Goal: Use online tool/utility: Utilize a website feature to perform a specific function

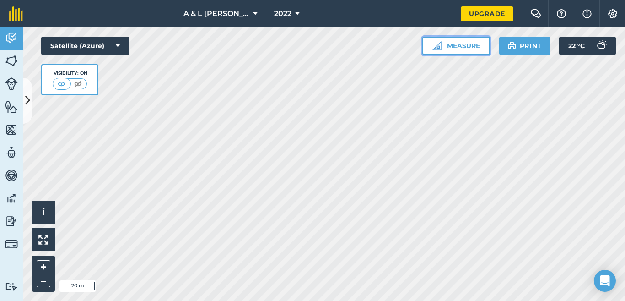
click at [466, 51] on button "Measure" at bounding box center [457, 46] width 68 height 18
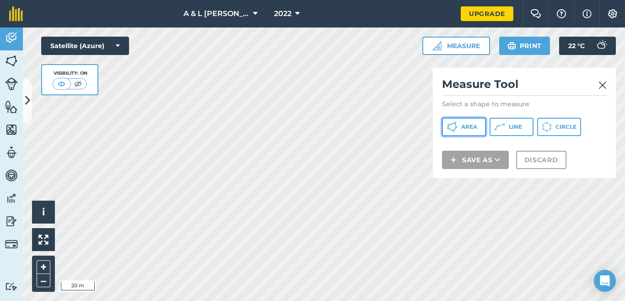
click at [463, 128] on span "Area" at bounding box center [469, 126] width 16 height 7
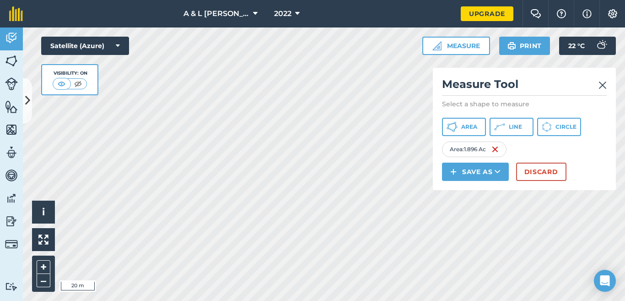
click at [605, 87] on img at bounding box center [603, 85] width 8 height 11
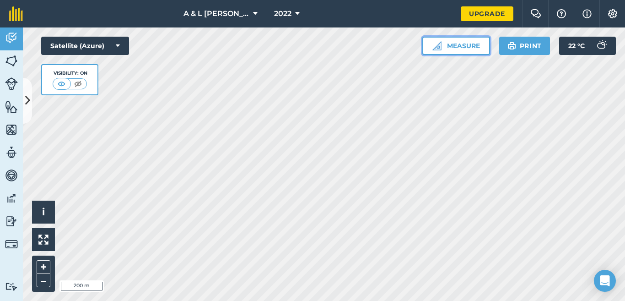
click at [441, 41] on button "Measure" at bounding box center [457, 46] width 68 height 18
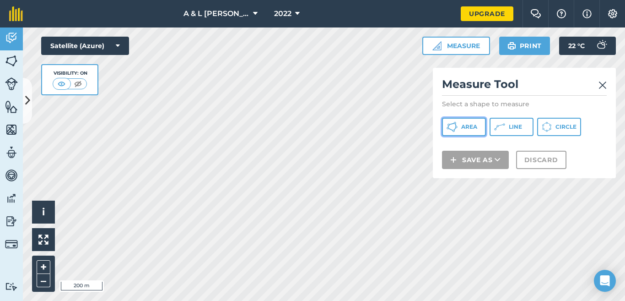
click at [460, 128] on button "Area" at bounding box center [464, 127] width 44 height 18
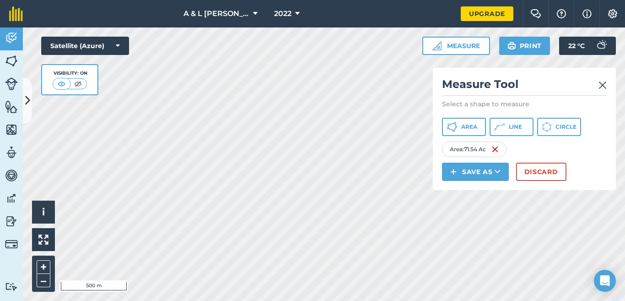
click at [607, 80] on img at bounding box center [603, 85] width 8 height 11
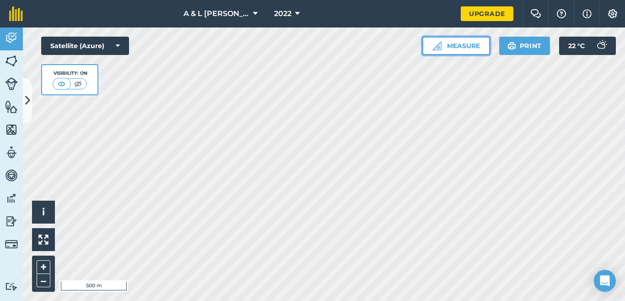
click at [447, 50] on button "Measure" at bounding box center [457, 46] width 68 height 18
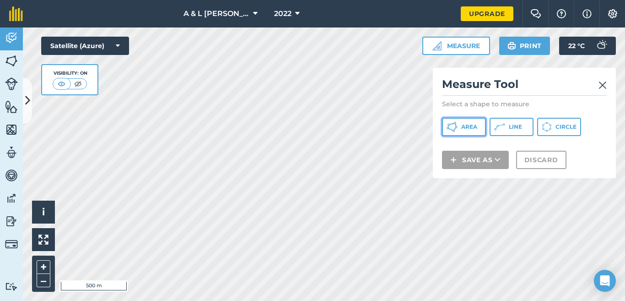
click at [465, 126] on span "Area" at bounding box center [469, 126] width 16 height 7
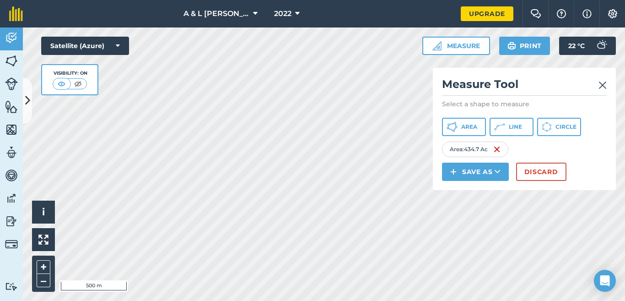
click at [605, 87] on img at bounding box center [603, 85] width 8 height 11
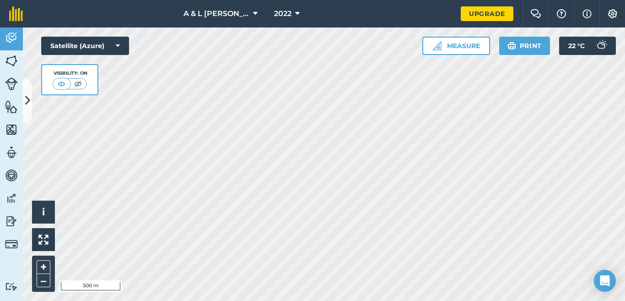
click at [394, 300] on html "A & L [PERSON_NAME] & sons 2022 Upgrade Farm Chat Help Info Settings Map printi…" at bounding box center [312, 150] width 625 height 301
click at [111, 50] on button "Satellite (Azure)" at bounding box center [85, 46] width 88 height 18
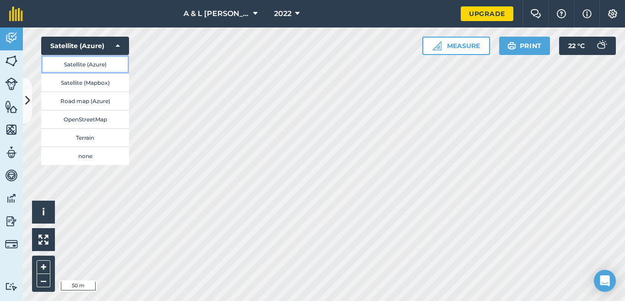
click at [111, 70] on button "Satellite (Azure)" at bounding box center [85, 64] width 88 height 18
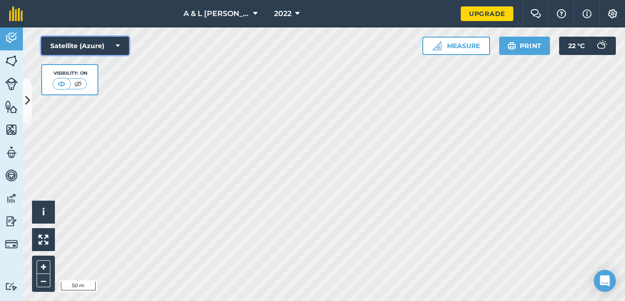
click at [109, 47] on button "Satellite (Azure)" at bounding box center [85, 46] width 88 height 18
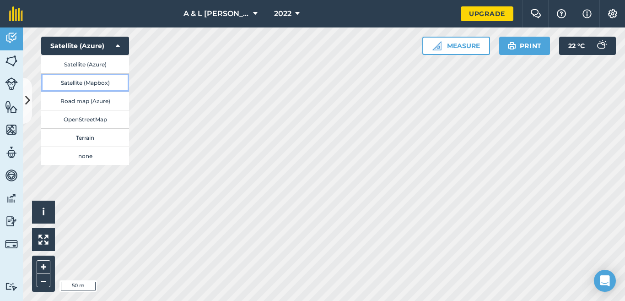
click at [98, 83] on button "Satellite (Mapbox)" at bounding box center [85, 82] width 88 height 18
